Goal: Navigation & Orientation: Find specific page/section

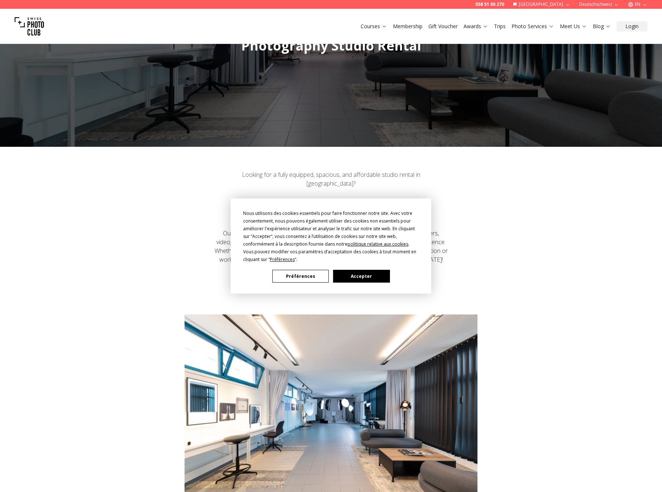
scroll to position [420, 0]
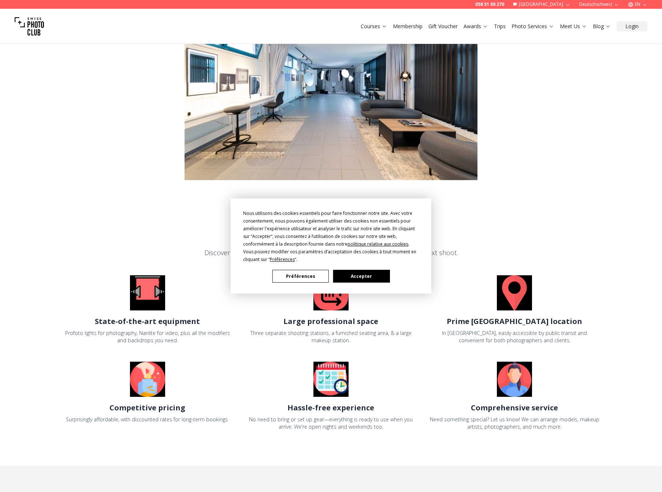
click at [336, 315] on div "Nous utilisons des cookies essentiels pour faire fonctionner notre site. Avec v…" at bounding box center [331, 246] width 662 height 492
click at [304, 272] on button "Préférences" at bounding box center [300, 276] width 56 height 13
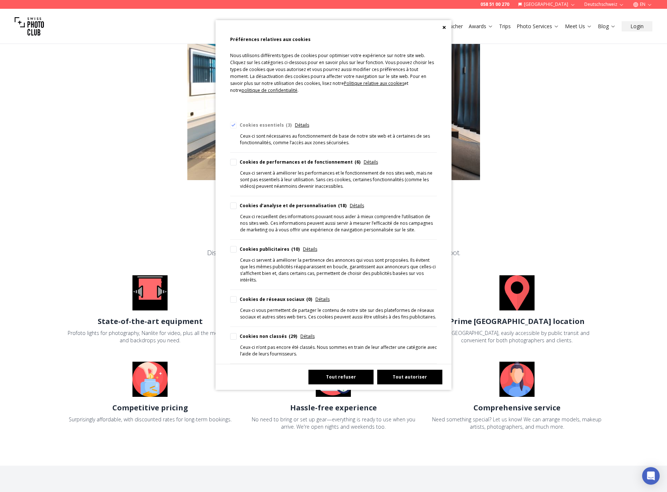
click at [333, 380] on button "Tout refuser" at bounding box center [341, 377] width 65 height 15
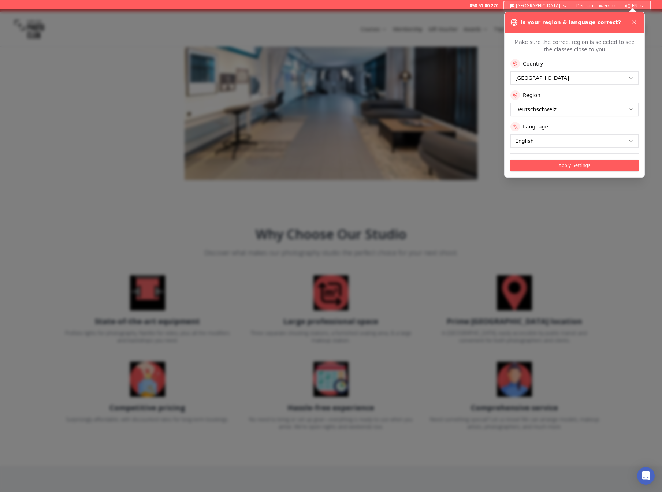
click at [566, 166] on button "Apply Settings" at bounding box center [574, 166] width 128 height 12
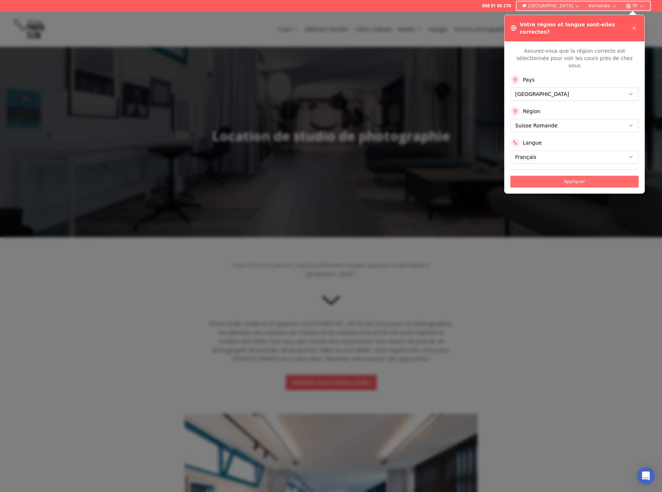
click at [541, 176] on button "Appliquer" at bounding box center [574, 182] width 128 height 12
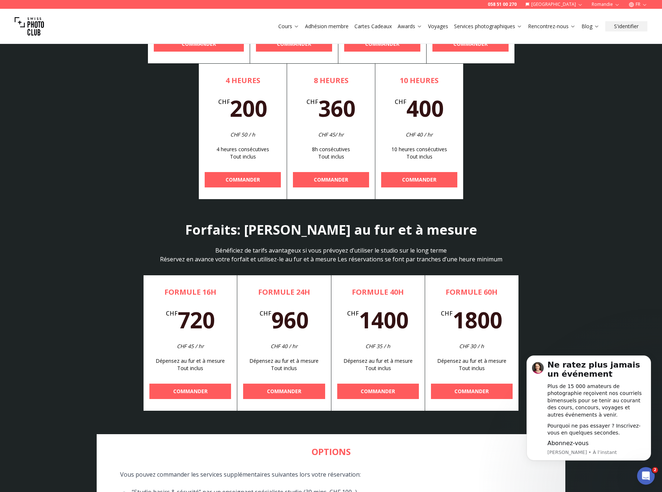
scroll to position [2487, 0]
